Goal: Task Accomplishment & Management: Use online tool/utility

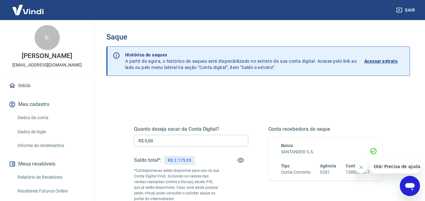
click at [173, 141] on input "R$ 0,00" at bounding box center [191, 141] width 114 height 12
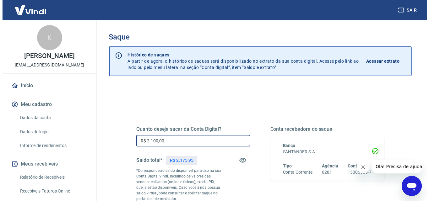
scroll to position [105, 0]
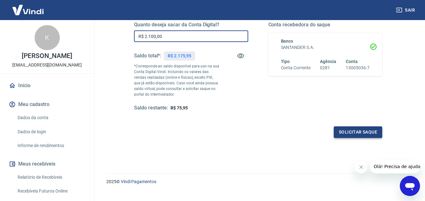
type input "R$ 2.100,00"
click at [359, 131] on button "Solicitar saque" at bounding box center [357, 133] width 48 height 12
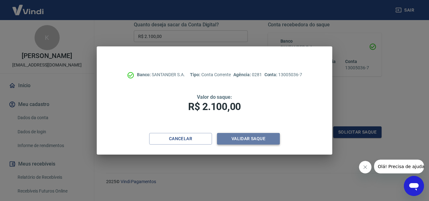
click at [238, 138] on button "Validar saque" at bounding box center [248, 139] width 63 height 12
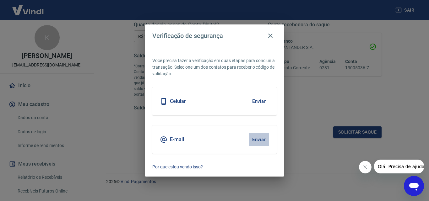
click at [255, 143] on button "Enviar" at bounding box center [259, 139] width 20 height 13
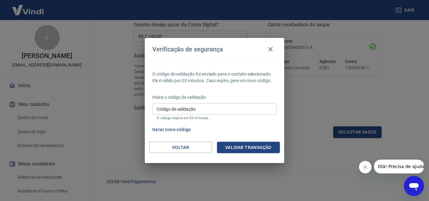
click at [190, 108] on div "Código de validação Código de validação O código expira em 03 minutos." at bounding box center [214, 111] width 124 height 17
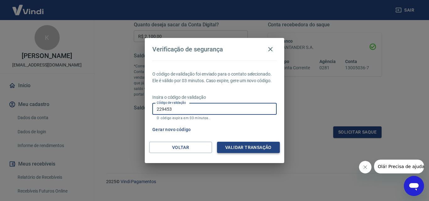
type input "229453"
click at [245, 146] on button "Validar transação" at bounding box center [248, 148] width 63 height 12
